Goal: Complete application form

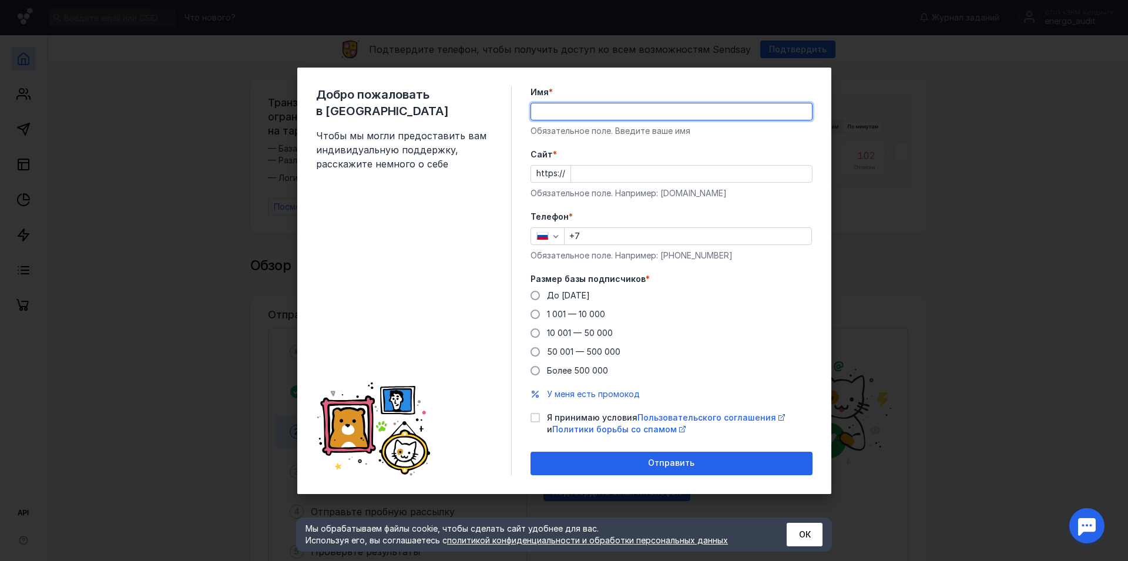
click at [565, 109] on input "Имя *" at bounding box center [671, 111] width 281 height 16
click at [594, 173] on input "Cайт *" at bounding box center [691, 174] width 241 height 16
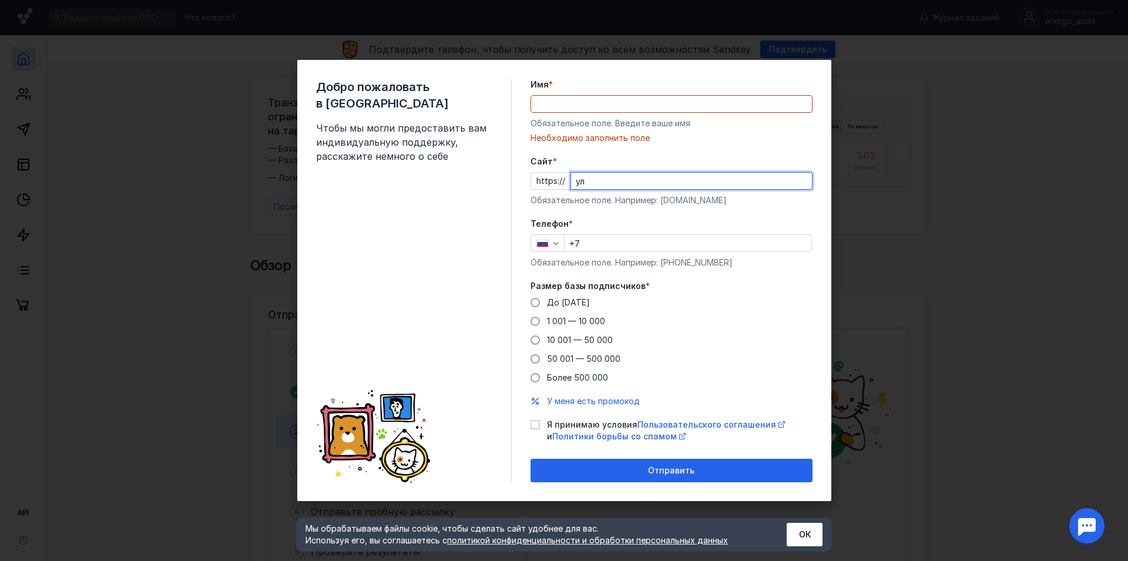
type input "у"
type input "[DOMAIN_NAME]"
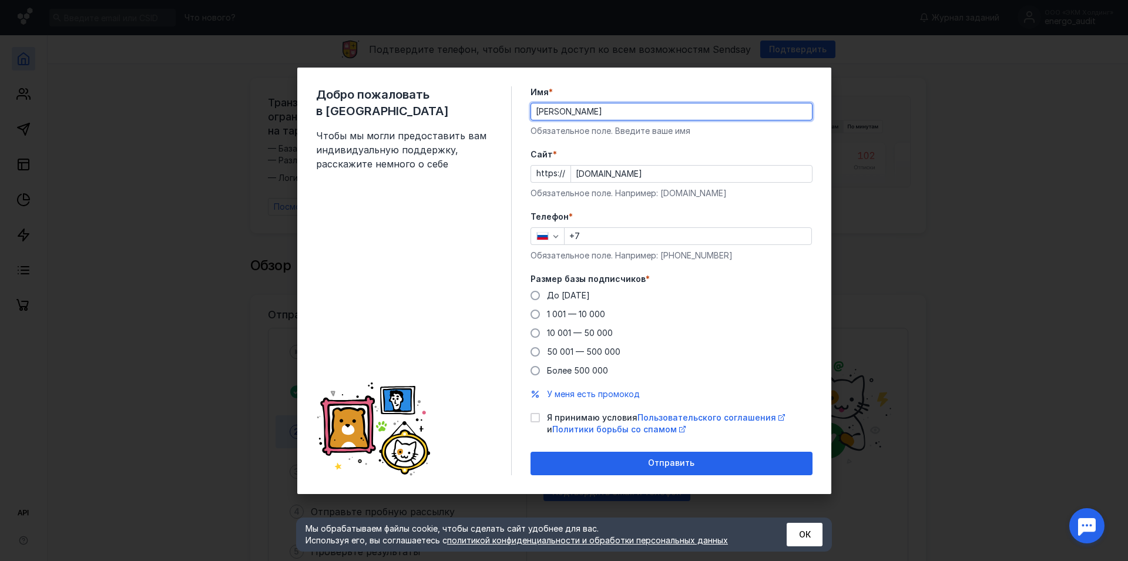
type input "[PERSON_NAME]"
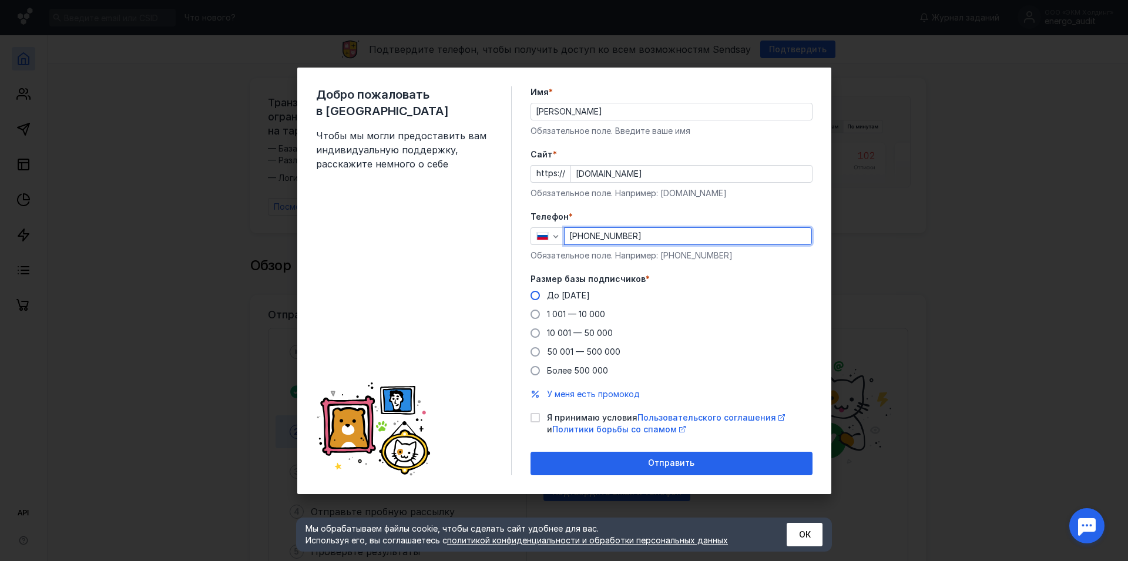
type input "[PHONE_NUMBER]"
click at [549, 299] on span "До [DATE]" at bounding box center [568, 295] width 43 height 10
click at [0, 0] on input "До [DATE]" at bounding box center [0, 0] width 0 height 0
click at [538, 418] on icon at bounding box center [535, 418] width 8 height 8
click at [538, 418] on input "Я принимаю условия Пользовательского соглашения и Политики борьбы со спамом" at bounding box center [535, 416] width 8 height 8
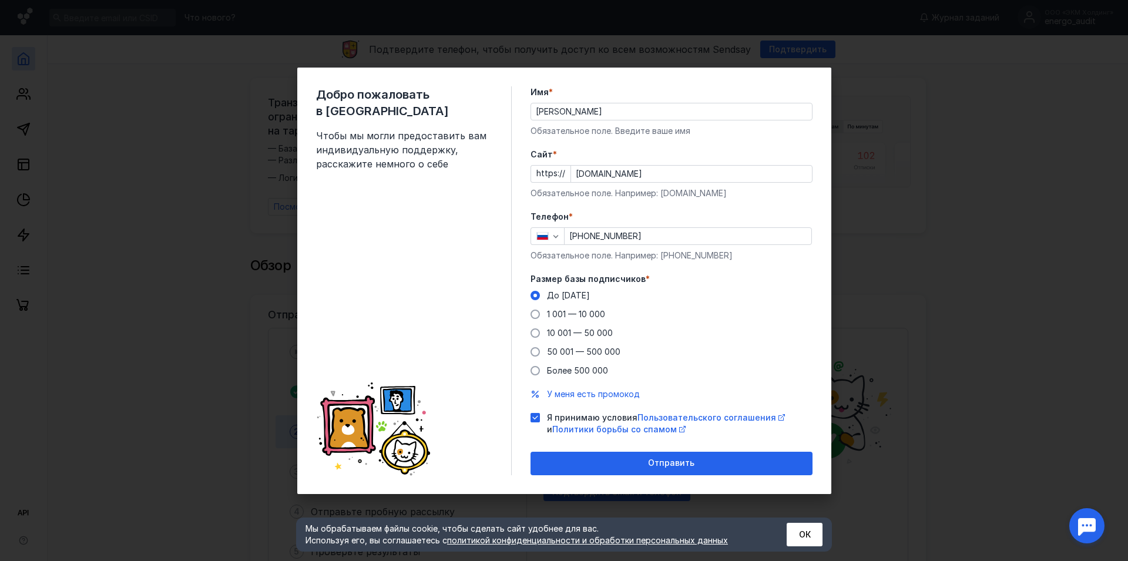
checkbox input "true"
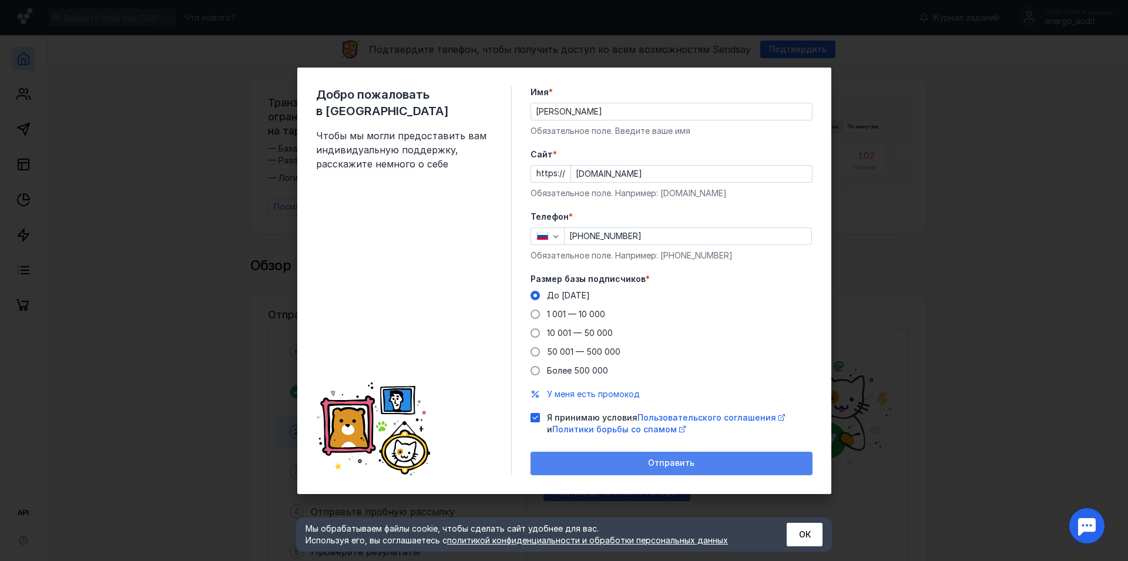
click at [676, 465] on span "Отправить" at bounding box center [671, 463] width 46 height 10
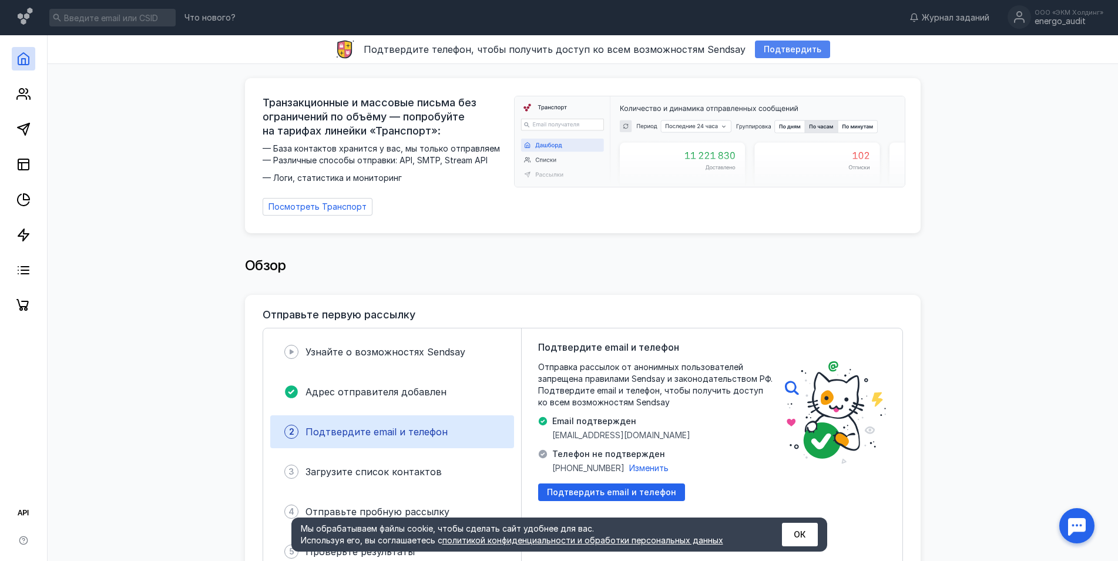
click at [785, 51] on span "Подтвердить" at bounding box center [793, 50] width 58 height 10
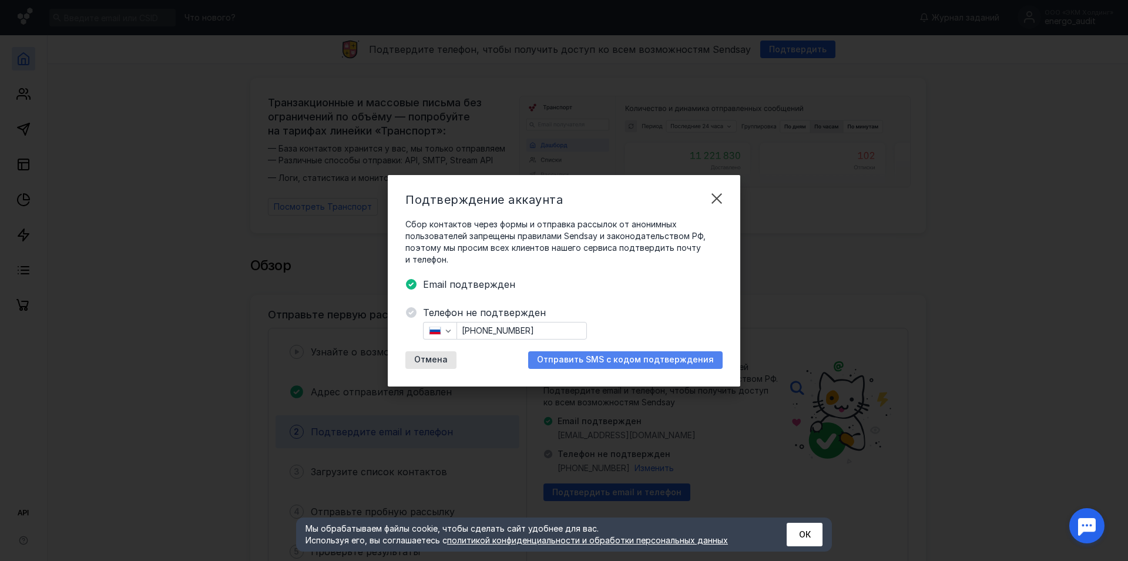
click at [612, 361] on span "Отправить SMS с кодом подтверждения" at bounding box center [625, 360] width 177 height 10
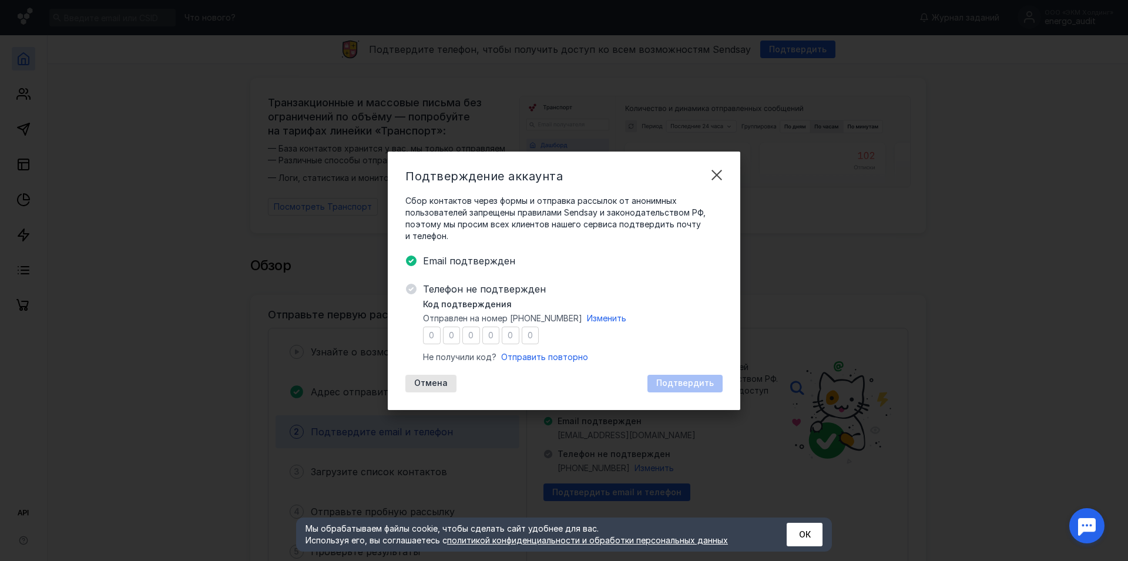
type input "0"
type input "3"
type input "1"
type input "7"
type input "9"
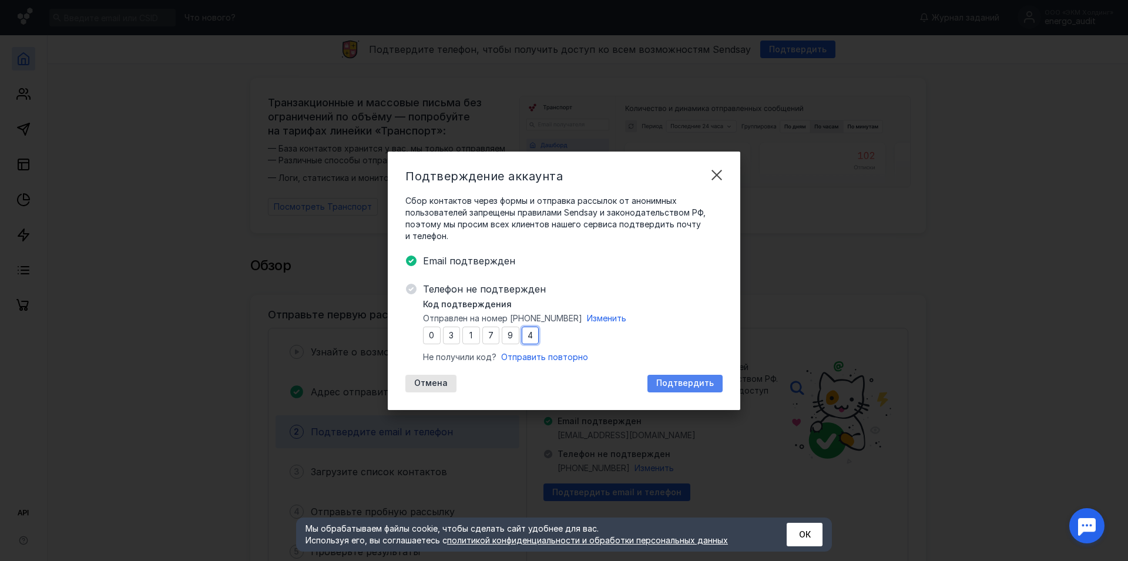
type input "4"
click at [692, 384] on span "Подтвердить" at bounding box center [685, 384] width 58 height 10
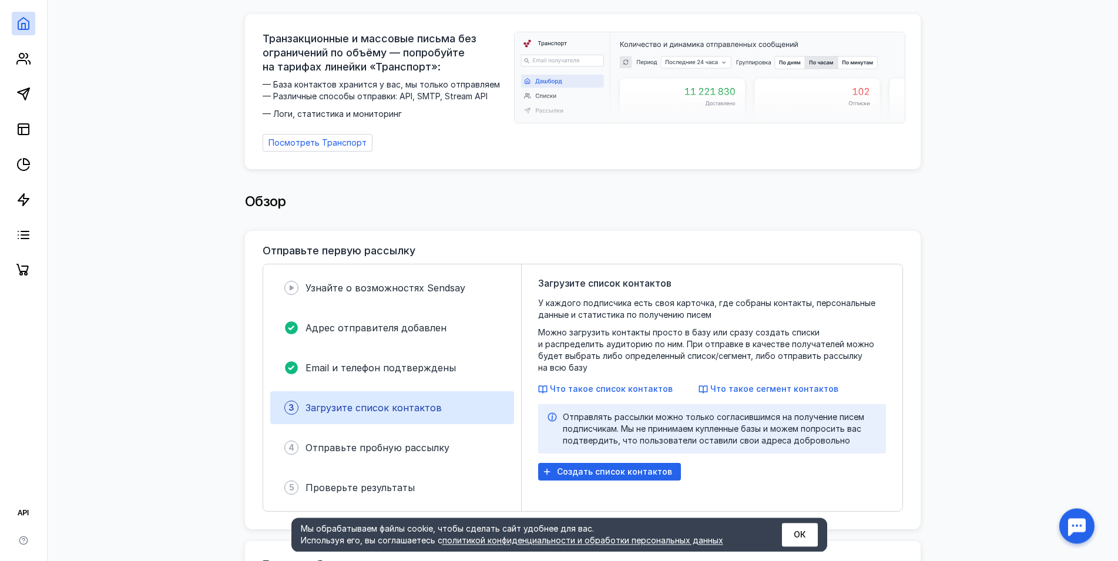
scroll to position [180, 0]
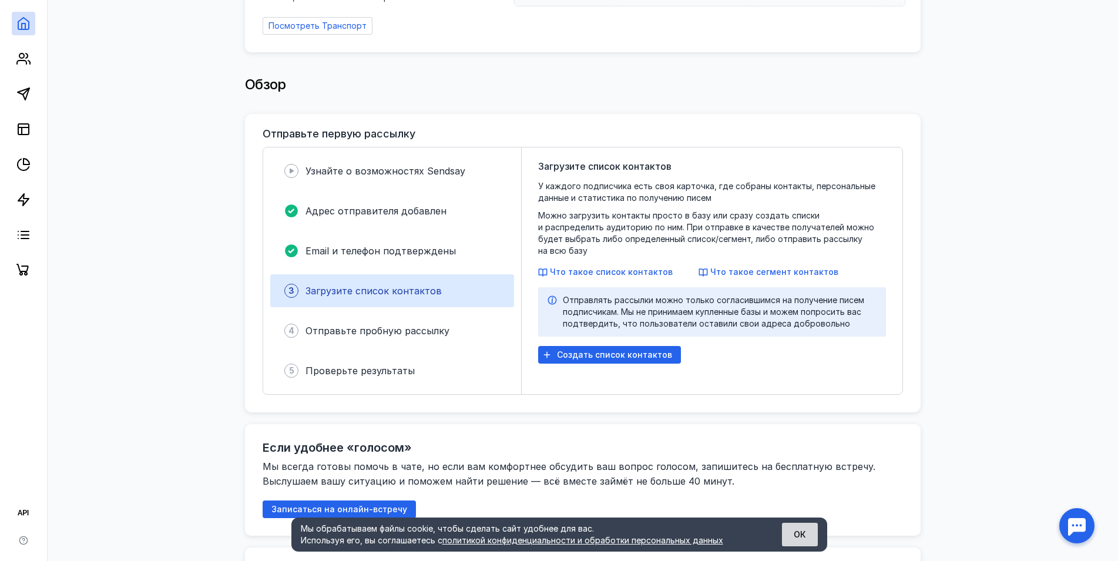
click at [800, 537] on button "ОК" at bounding box center [800, 535] width 36 height 24
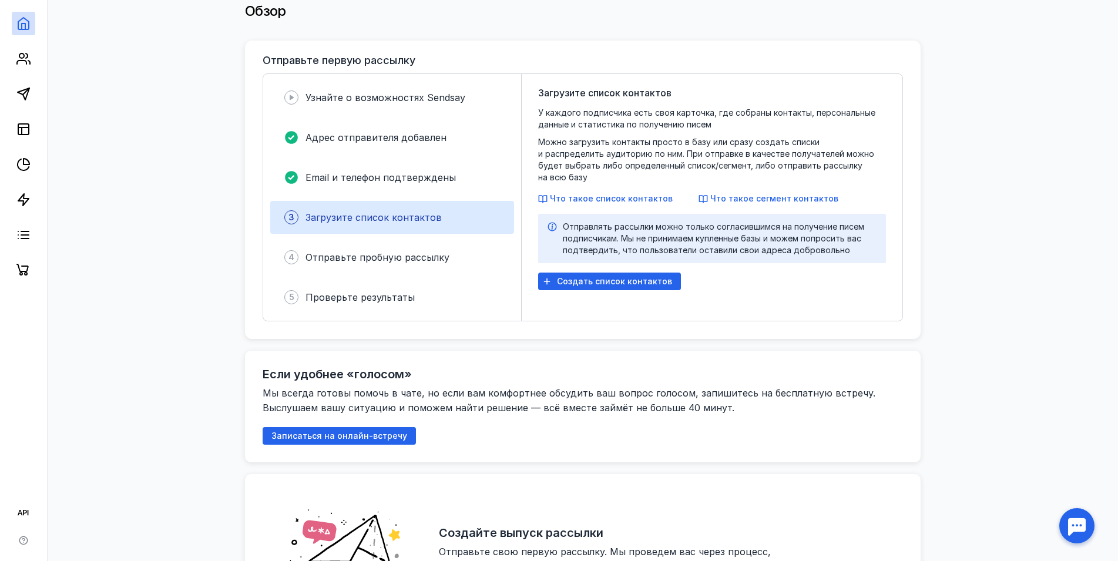
scroll to position [0, 0]
